Goal: Information Seeking & Learning: Understand process/instructions

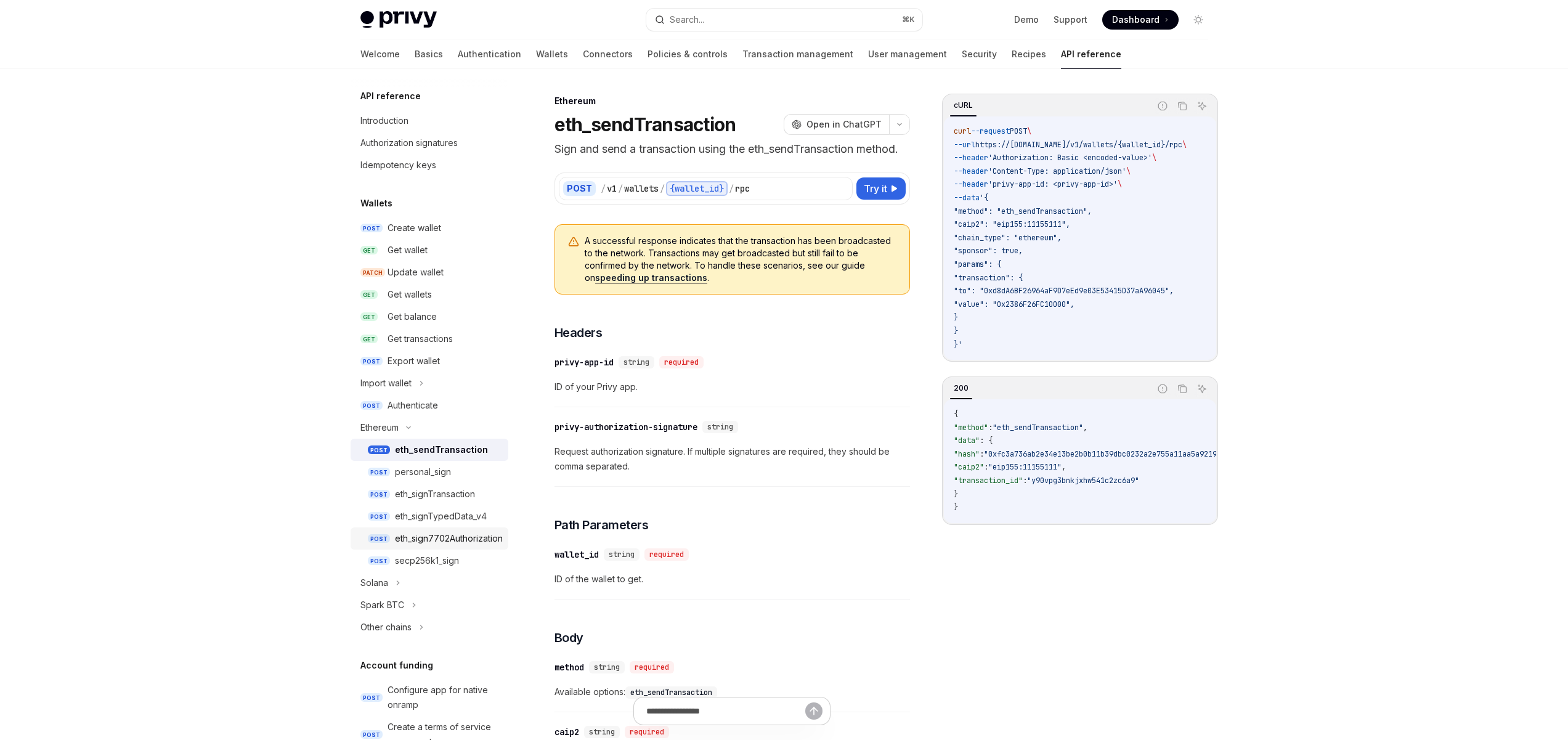
click at [440, 538] on div "eth_sign7702Authorization" at bounding box center [449, 538] width 108 height 15
type textarea "*"
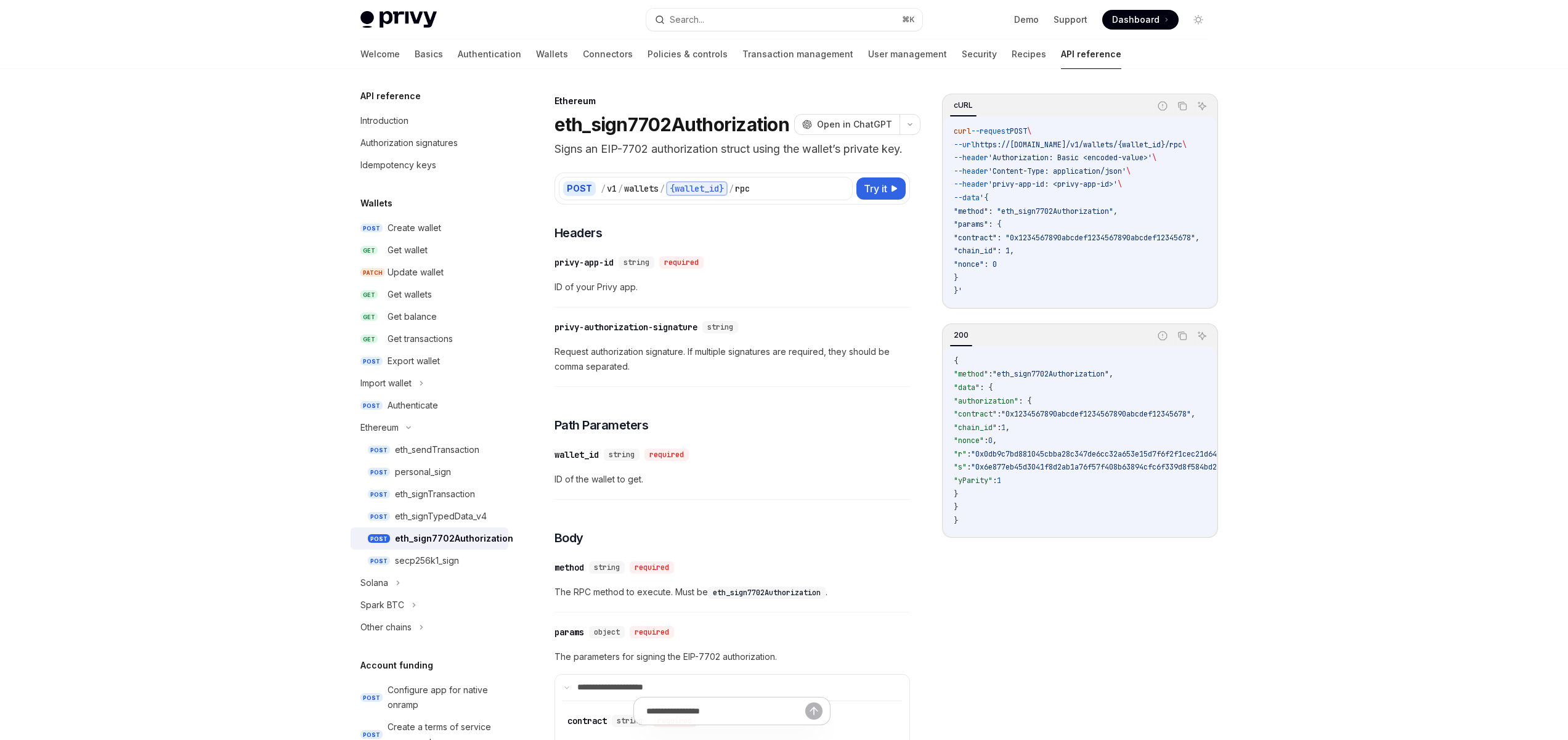
click at [802, 387] on div "​ privy-authorization-signature string Request authorization signature. If mult…" at bounding box center [732, 351] width 356 height 74
drag, startPoint x: 625, startPoint y: 305, endPoint x: 573, endPoint y: 305, distance: 52.0
click at [574, 295] on span "ID of your Privy app." at bounding box center [732, 287] width 356 height 15
click at [573, 295] on span "ID of your Privy app." at bounding box center [732, 287] width 356 height 15
drag, startPoint x: 601, startPoint y: 303, endPoint x: 568, endPoint y: 303, distance: 33.0
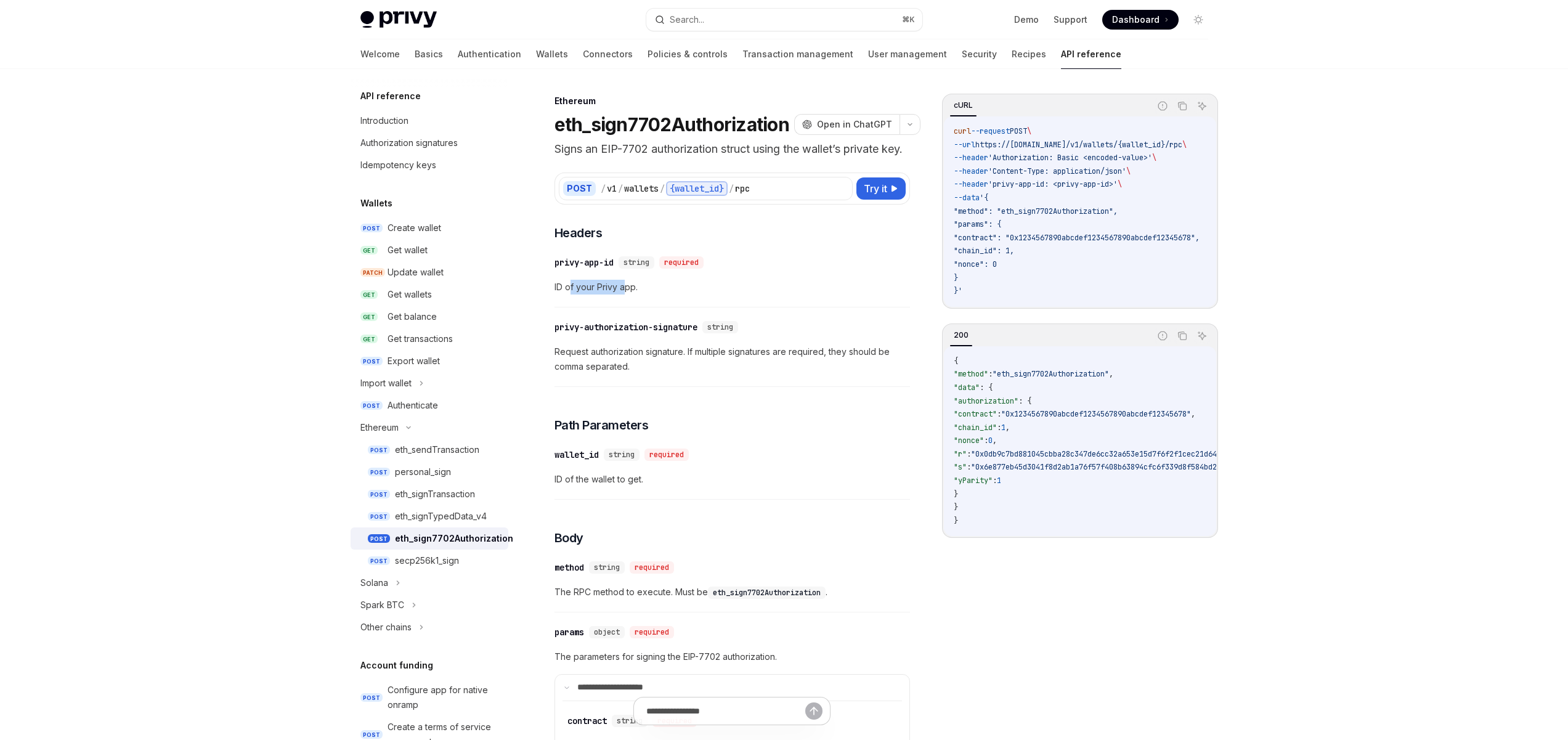
click at [568, 295] on span "ID of your Privy app." at bounding box center [732, 287] width 356 height 15
click at [564, 295] on span "ID of your Privy app." at bounding box center [732, 287] width 356 height 15
drag, startPoint x: 823, startPoint y: 365, endPoint x: 649, endPoint y: 370, distance: 174.1
click at [667, 370] on span "Request authorization signature. If multiple signatures are required, they shou…" at bounding box center [732, 358] width 356 height 29
click at [603, 370] on span "Request authorization signature. If multiple signatures are required, they shou…" at bounding box center [732, 358] width 356 height 29
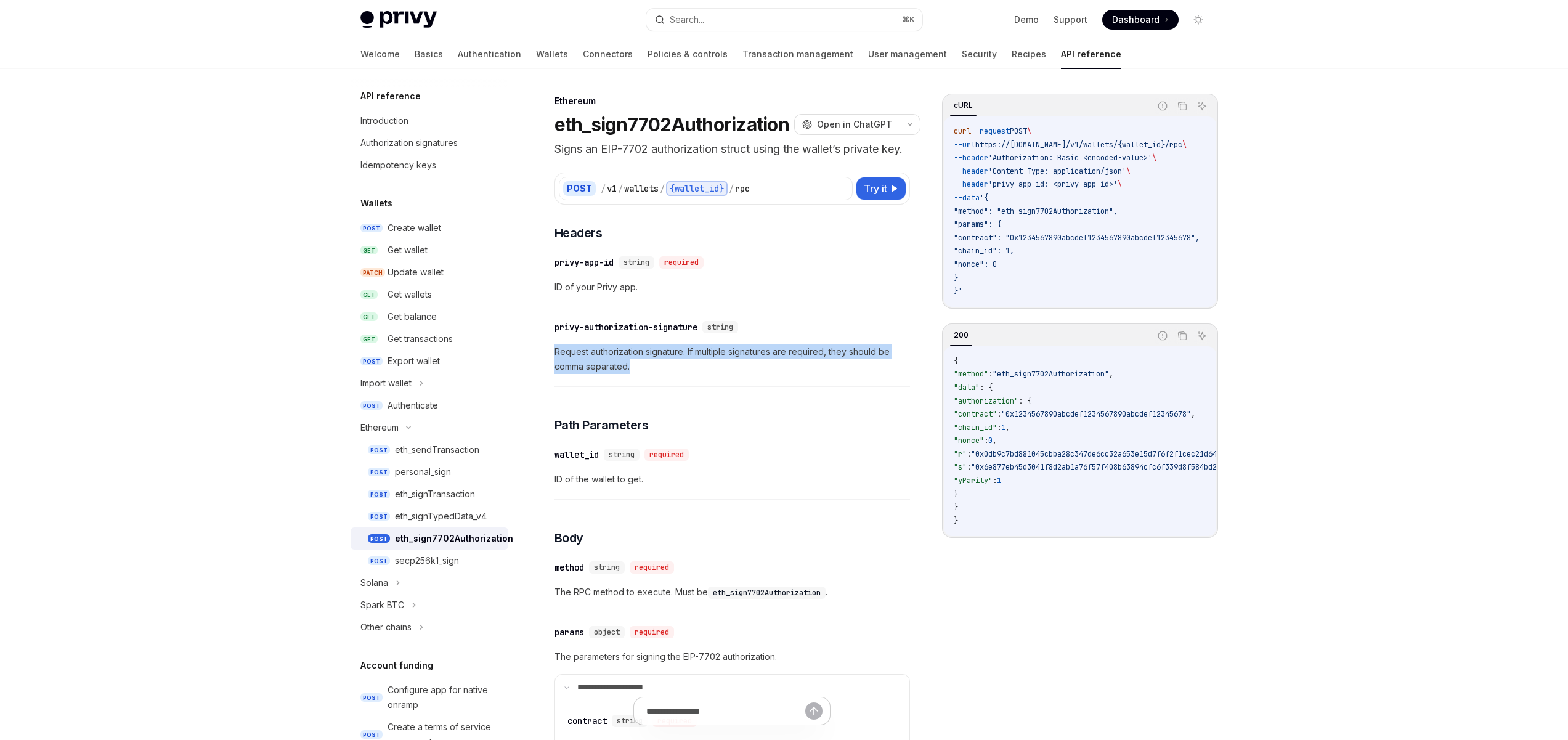
drag, startPoint x: 653, startPoint y: 382, endPoint x: 549, endPoint y: 367, distance: 105.1
click at [727, 374] on span "Request authorization signature. If multiple signatures are required, they shou…" at bounding box center [732, 358] width 356 height 29
drag, startPoint x: 738, startPoint y: 367, endPoint x: 682, endPoint y: 367, distance: 56.0
click at [681, 367] on span "Request authorization signature. If multiple signatures are required, they shou…" at bounding box center [732, 358] width 356 height 29
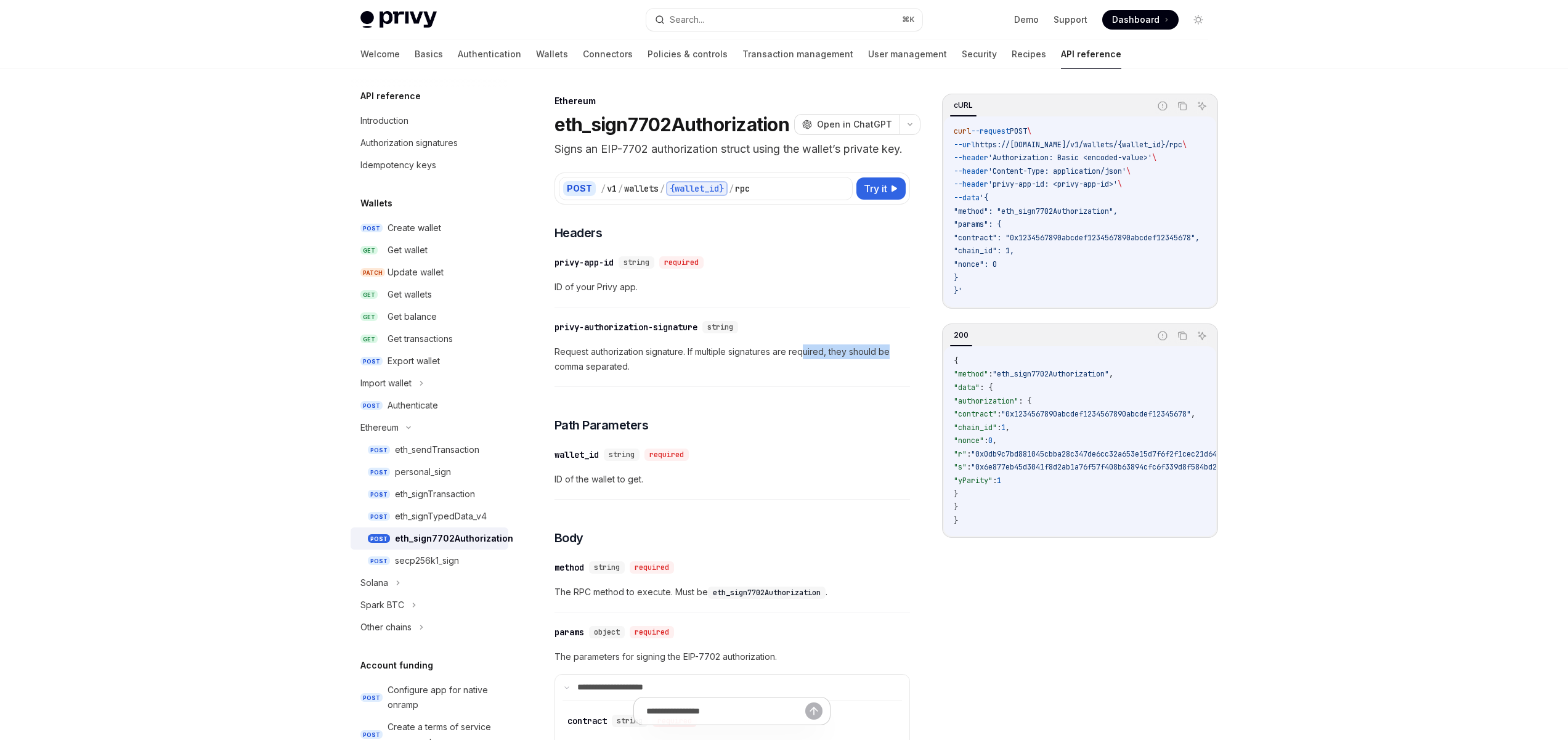
drag, startPoint x: 841, startPoint y: 368, endPoint x: 776, endPoint y: 368, distance: 65.0
click at [791, 368] on span "Request authorization signature. If multiple signatures are required, they shou…" at bounding box center [732, 358] width 356 height 29
click at [717, 369] on span "Request authorization signature. If multiple signatures are required, they shou…" at bounding box center [732, 358] width 356 height 29
drag, startPoint x: 643, startPoint y: 385, endPoint x: 553, endPoint y: 370, distance: 91.2
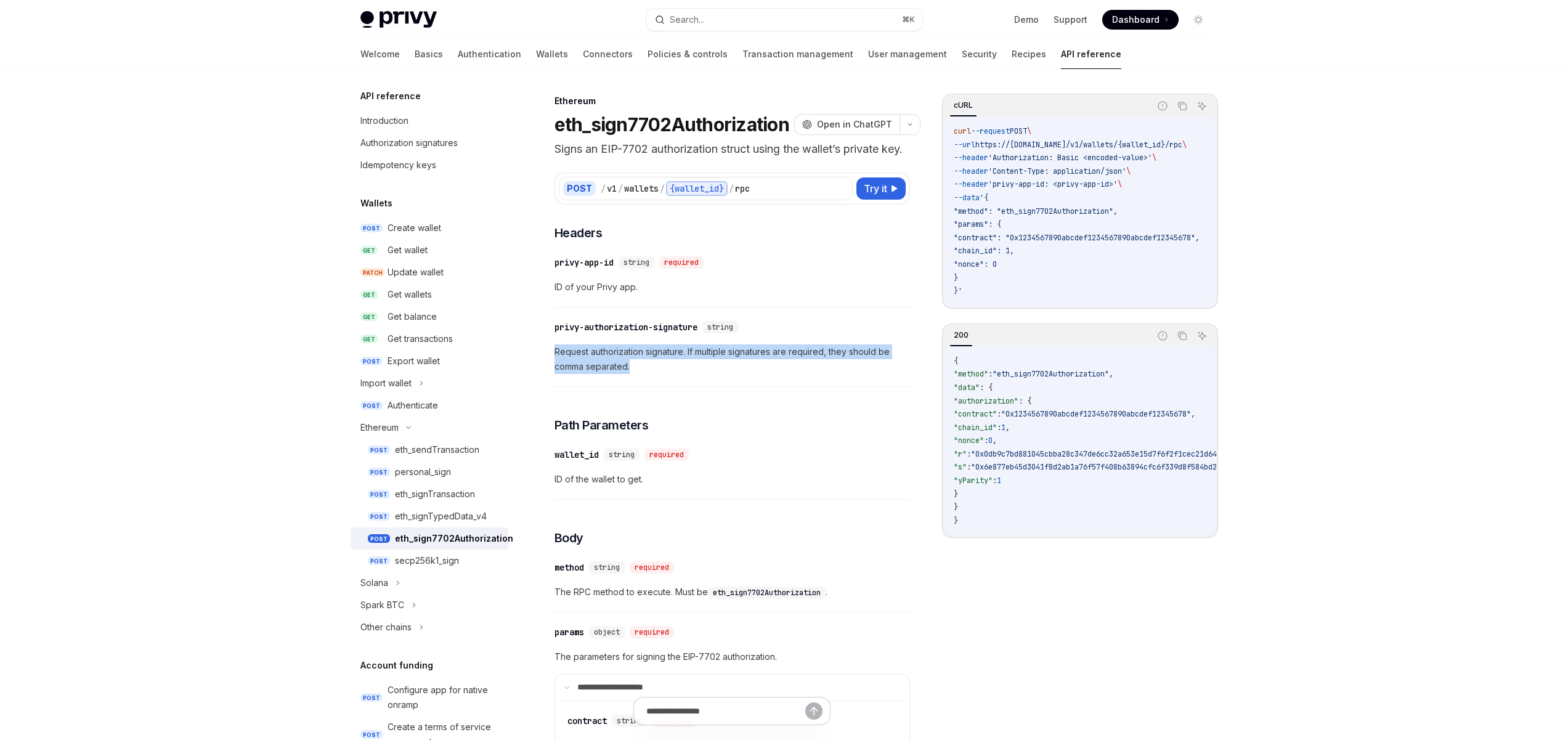
copy span "Request authorization signature. If multiple signatures are required, they shou…"
click at [665, 374] on span "Request authorization signature. If multiple signatures are required, they shou…" at bounding box center [732, 358] width 356 height 29
drag, startPoint x: 649, startPoint y: 386, endPoint x: 543, endPoint y: 352, distance: 111.3
click at [554, 352] on div "​ privy-authorization-signature string Request authorization signature. If mult…" at bounding box center [732, 351] width 356 height 74
click at [679, 387] on div "​ privy-authorization-signature string Request authorization signature. If mult…" at bounding box center [732, 351] width 356 height 74
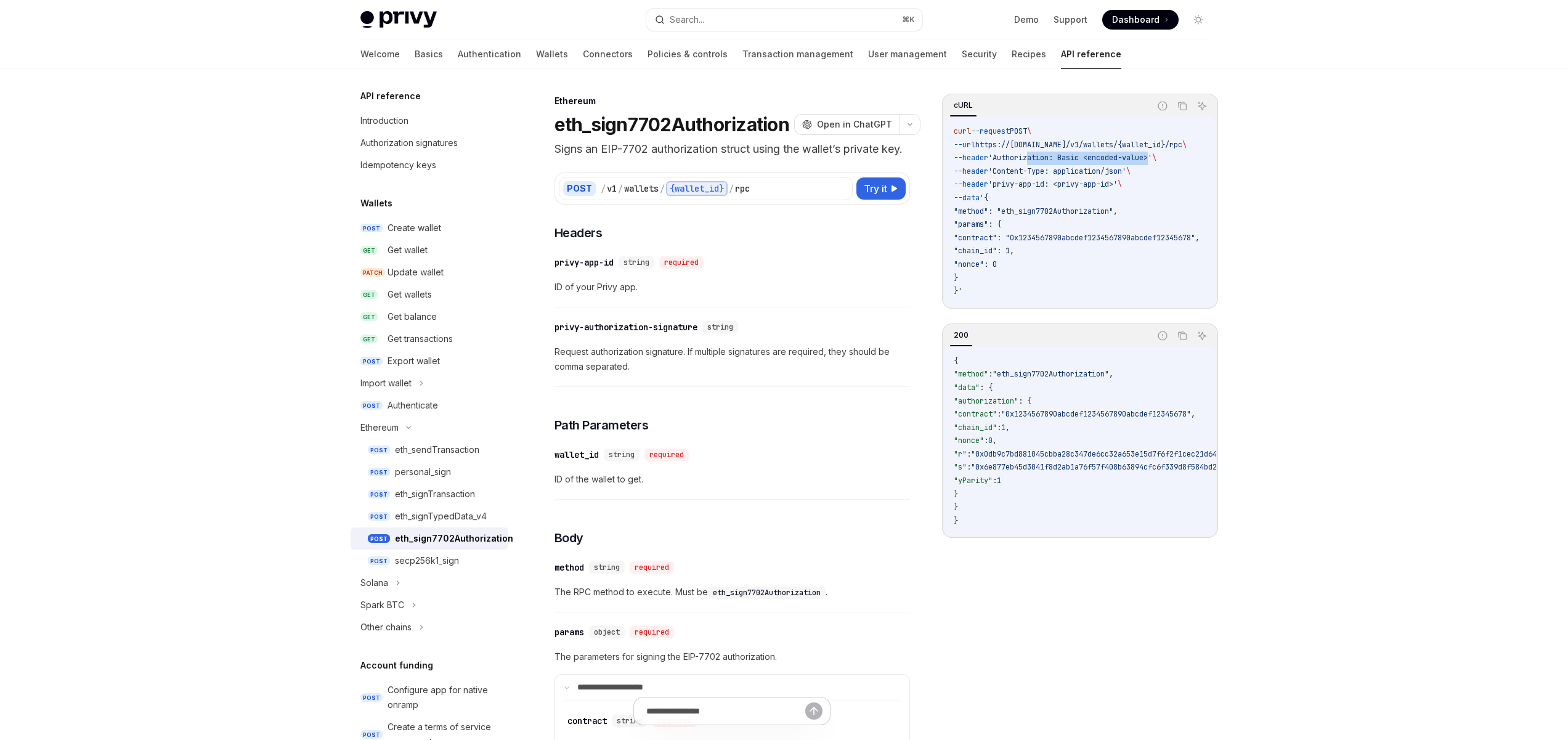
drag, startPoint x: 1160, startPoint y: 157, endPoint x: 985, endPoint y: 158, distance: 175.0
click at [1015, 158] on span "'Authorization: Basic <encoded-value>'" at bounding box center [1070, 158] width 164 height 10
click at [984, 158] on span "--header" at bounding box center [970, 158] width 34 height 10
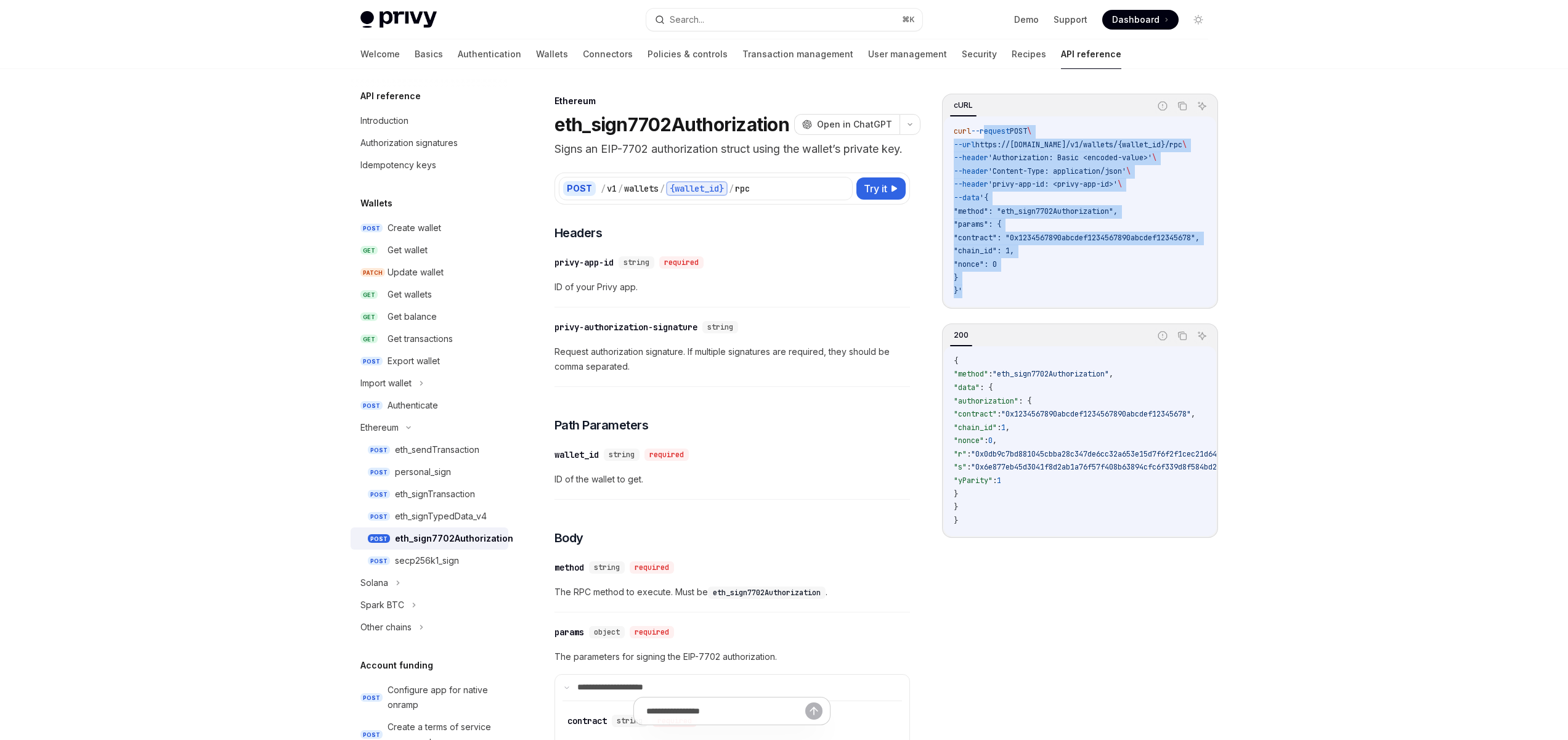
drag, startPoint x: 1061, startPoint y: 287, endPoint x: 1190, endPoint y: 274, distance: 129.7
click at [978, 113] on div "cURL Report incorrect code Copy Ask AI curl --request POST \ --url https://api.…" at bounding box center [1080, 201] width 276 height 215
click at [1191, 275] on code "curl --request POST \ --url https://api.privy.io/v1/wallets/{wallet_id}/rpc \ -…" at bounding box center [1091, 211] width 275 height 173
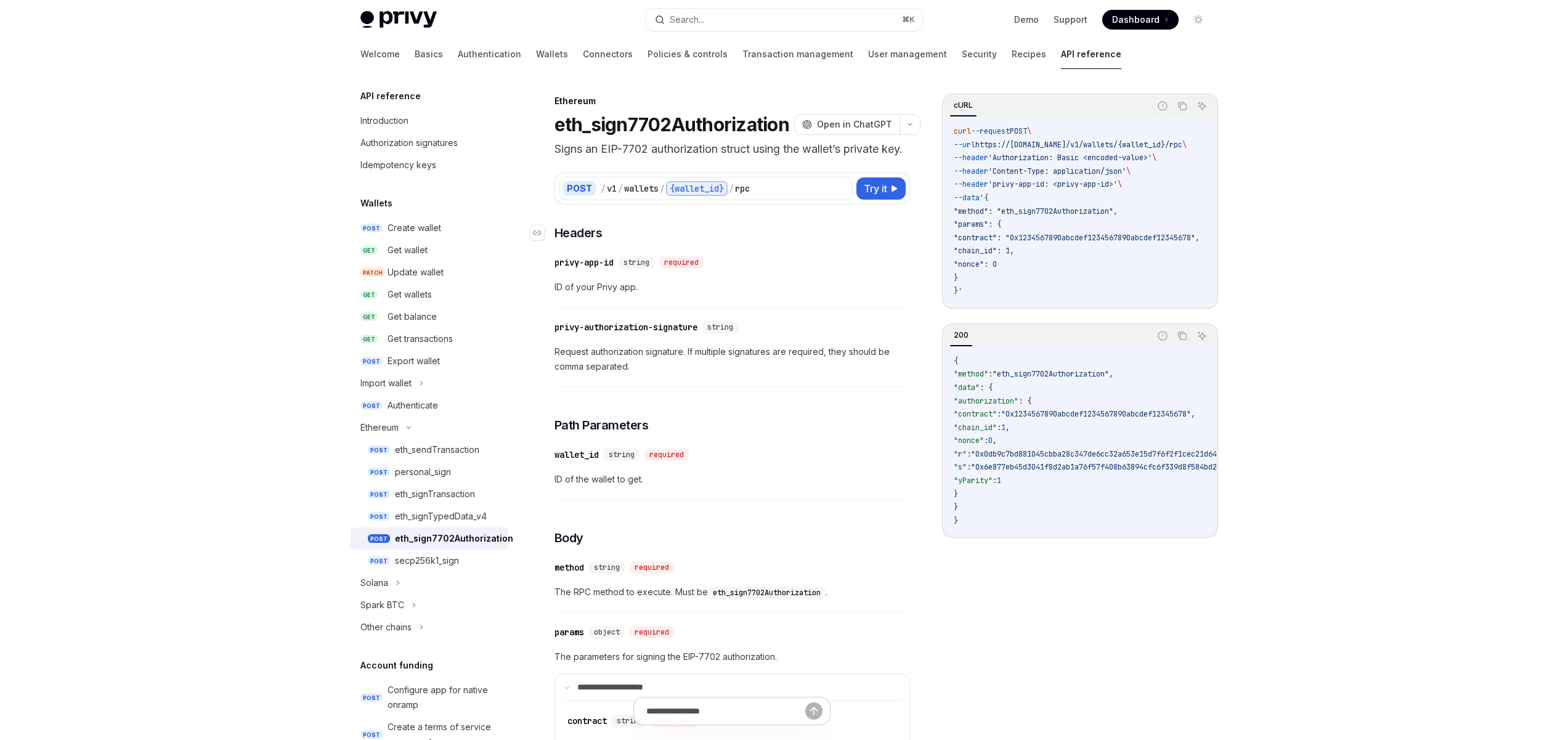
click at [794, 241] on h3 "​ Headers" at bounding box center [732, 233] width 356 height 18
click at [796, 241] on h3 "​ Headers" at bounding box center [732, 233] width 356 height 18
drag, startPoint x: 1133, startPoint y: 187, endPoint x: 969, endPoint y: 188, distance: 164.0
click at [986, 187] on span "--header 'privy-app-id: <privy-app-id>' \" at bounding box center [1037, 184] width 168 height 10
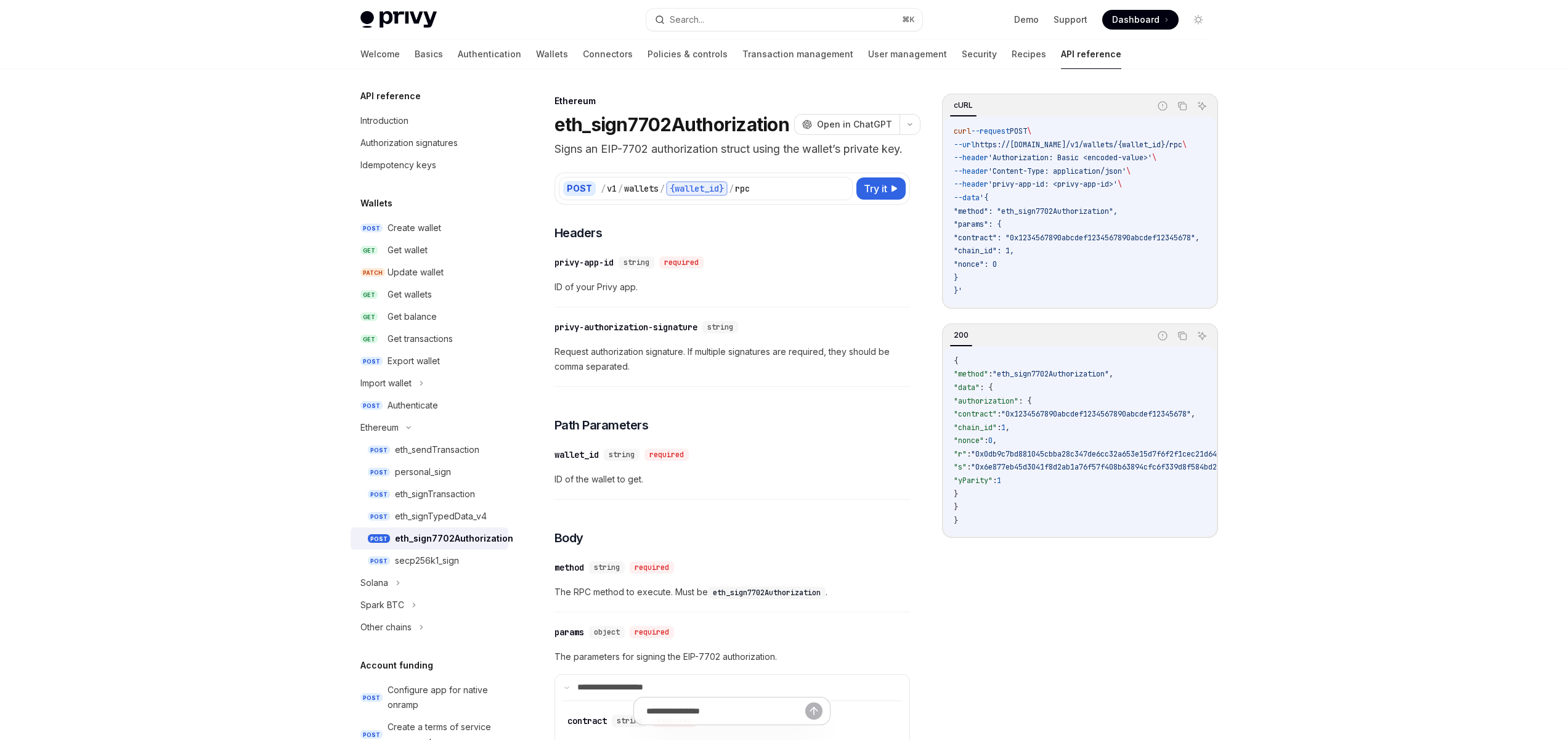
click at [963, 188] on span "--header" at bounding box center [970, 184] width 34 height 10
drag, startPoint x: 1107, startPoint y: 184, endPoint x: 979, endPoint y: 188, distance: 128.1
click at [979, 188] on span "--header 'privy-app-id: <privy-app-id>' \" at bounding box center [1037, 184] width 168 height 10
click at [976, 188] on span "--header" at bounding box center [970, 184] width 34 height 10
click at [747, 547] on h3 "​ Body" at bounding box center [732, 537] width 356 height 18
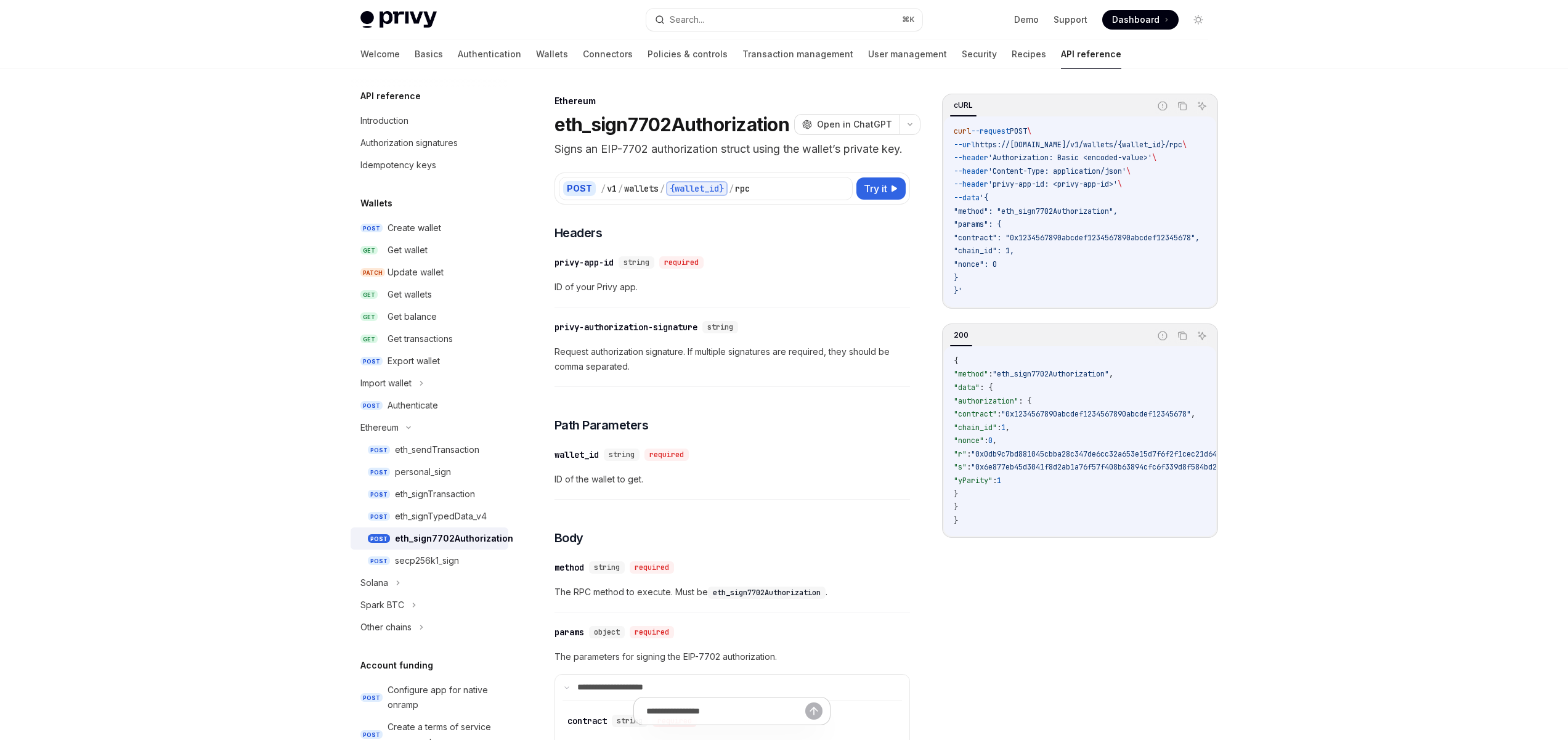
click at [185, 213] on div "Privy Docs home page Search... ⌘ K Demo Support Dashboard Dashboard Search... N…" at bounding box center [784, 725] width 1568 height 1451
click at [750, 434] on h3 "​ Path Parameters" at bounding box center [732, 424] width 356 height 18
